Goal: Information Seeking & Learning: Learn about a topic

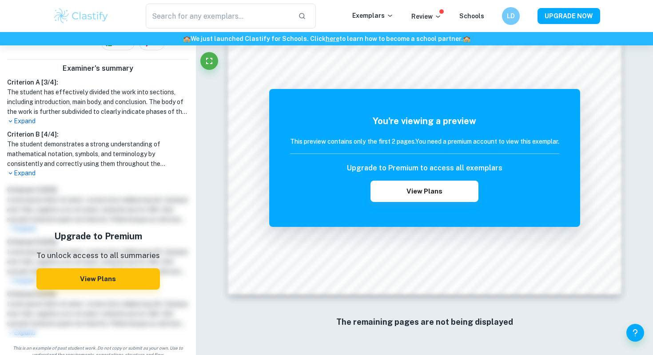
scroll to position [214, 0]
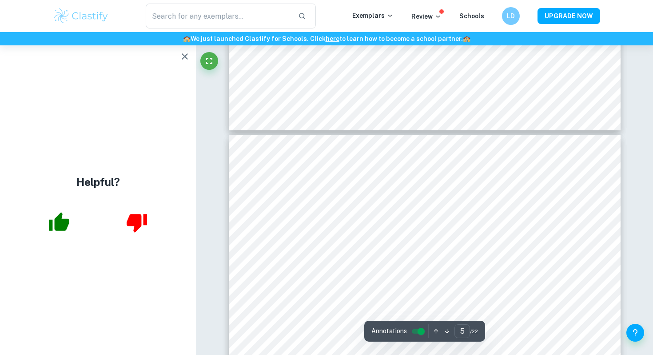
scroll to position [2377, 0]
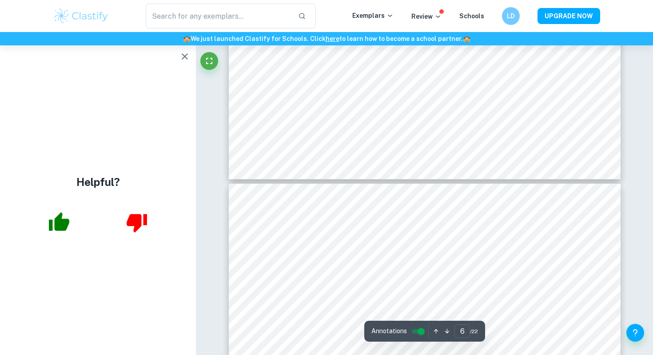
type input "7"
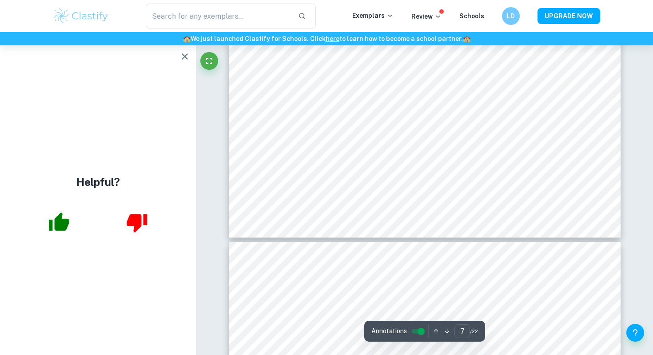
scroll to position [3854, 0]
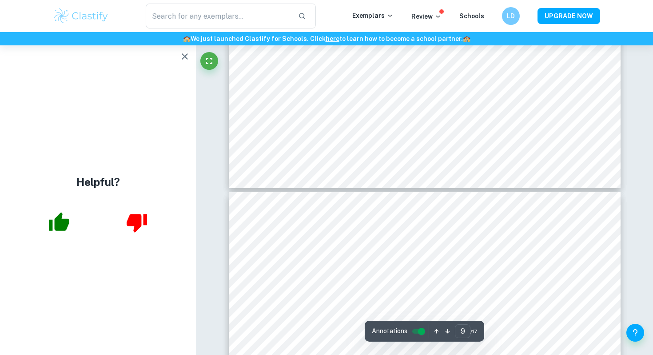
scroll to position [4659, 0]
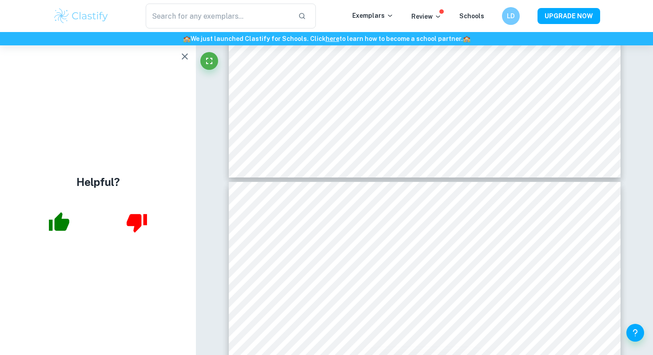
type input "10"
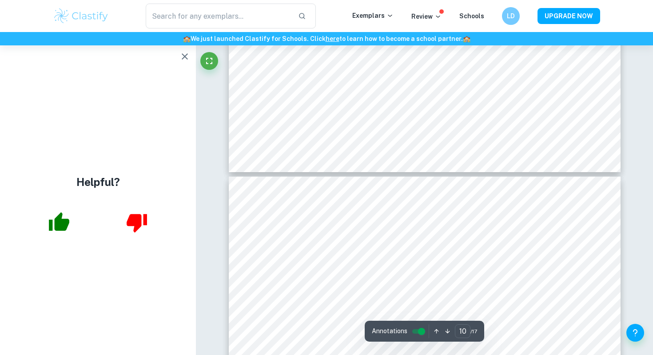
scroll to position [4673, 0]
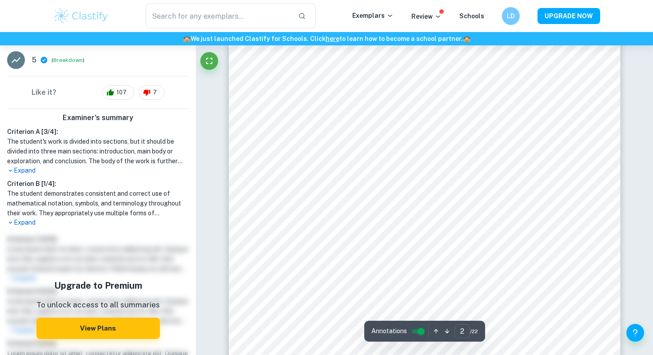
scroll to position [839, 0]
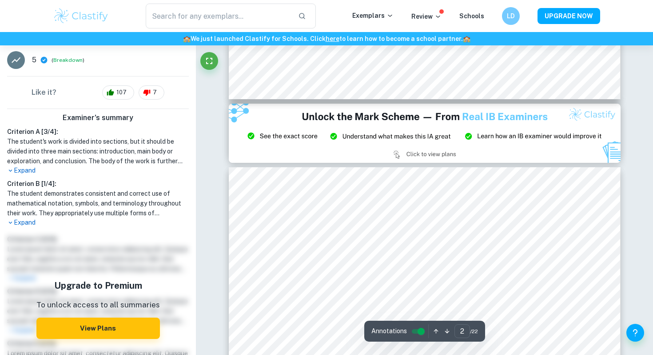
type input "3"
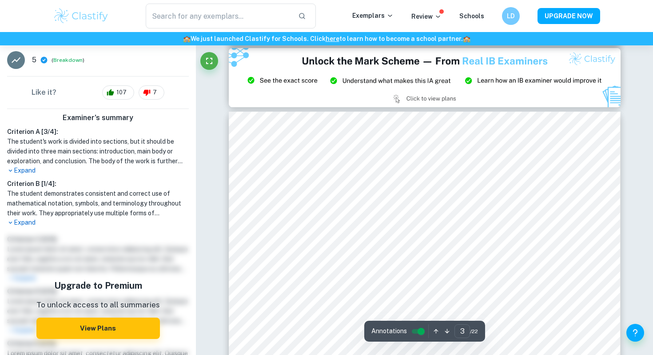
scroll to position [1190, 0]
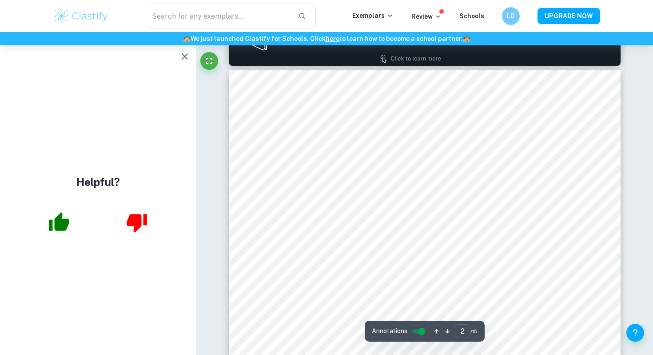
scroll to position [613, 0]
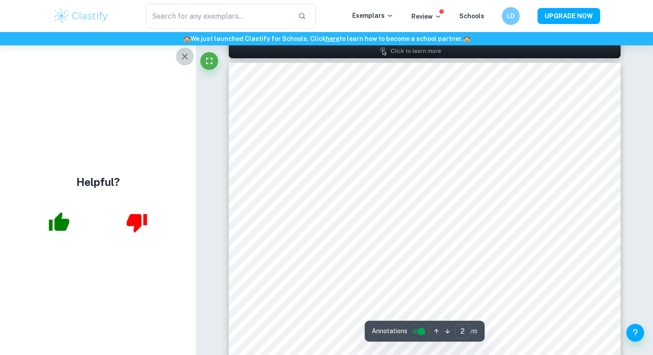
click at [188, 56] on icon "button" at bounding box center [185, 56] width 11 height 11
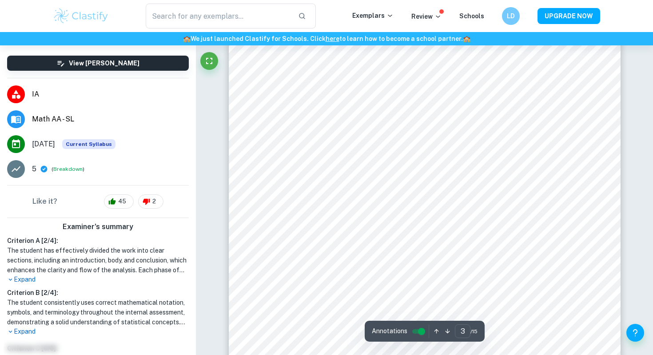
scroll to position [1277, 0]
type input "4"
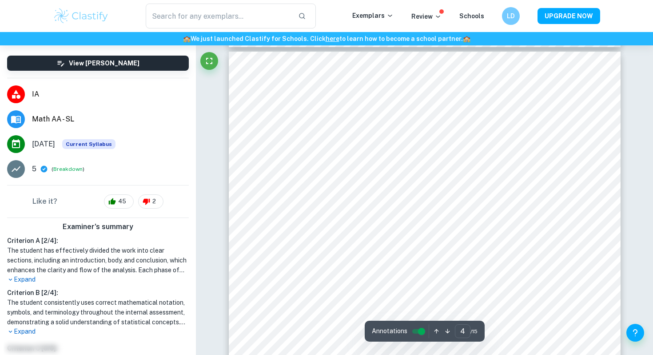
scroll to position [1807, 0]
